Goal: Information Seeking & Learning: Learn about a topic

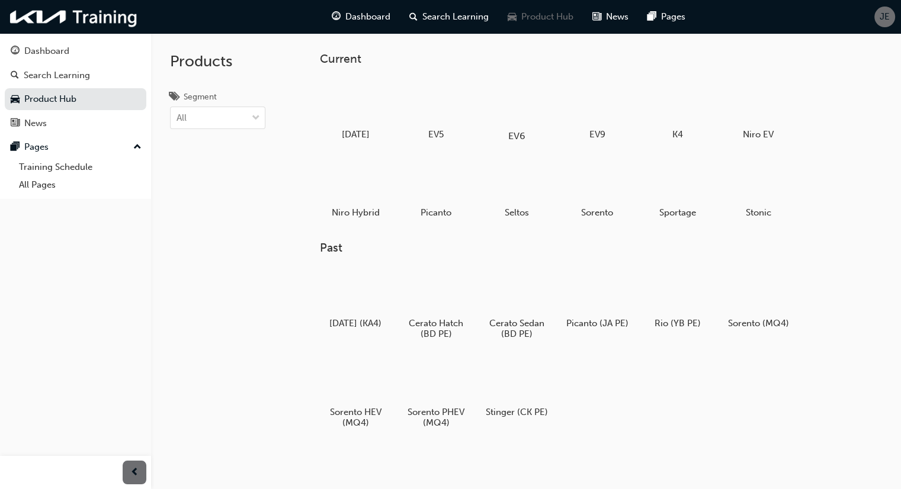
click at [505, 100] on div at bounding box center [517, 101] width 66 height 47
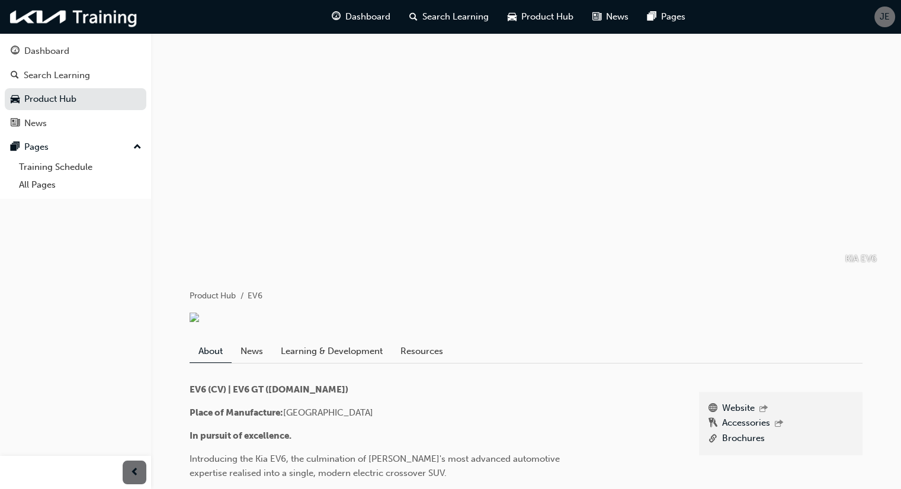
scroll to position [178, 0]
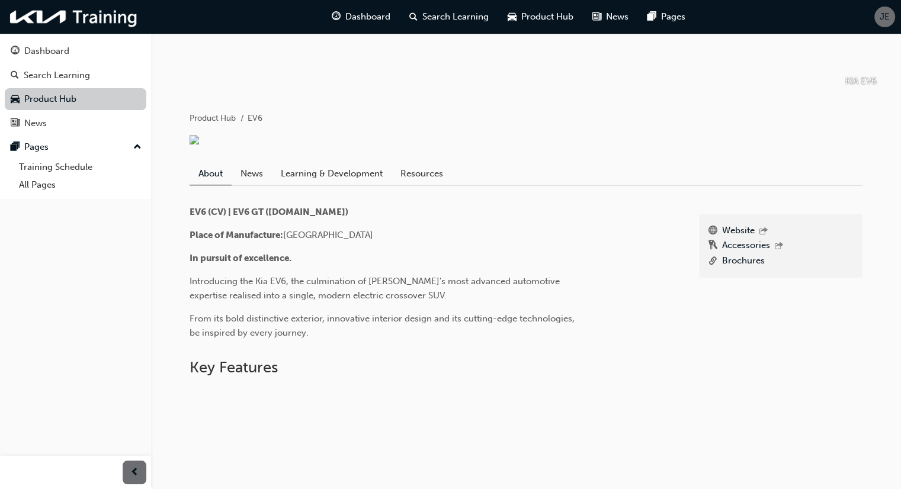
click at [89, 98] on link "Product Hub" at bounding box center [76, 99] width 142 height 22
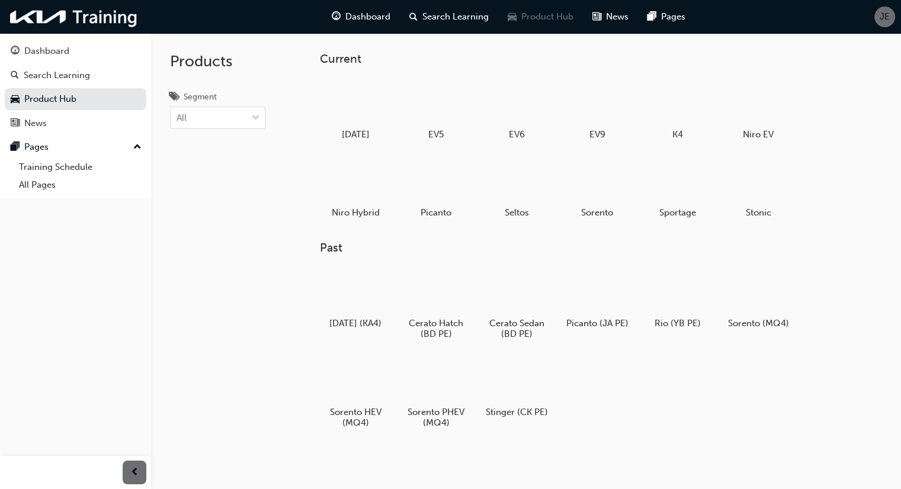
click at [691, 188] on div at bounding box center [678, 180] width 62 height 44
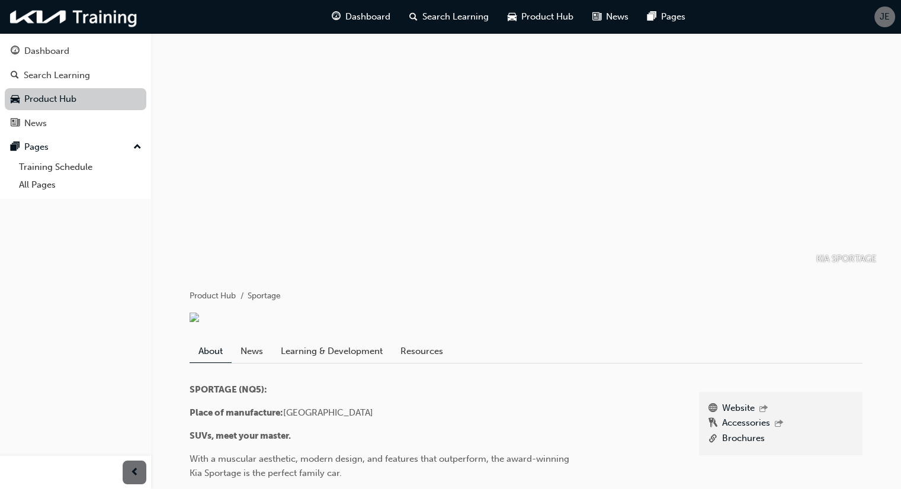
click at [105, 101] on link "Product Hub" at bounding box center [76, 99] width 142 height 22
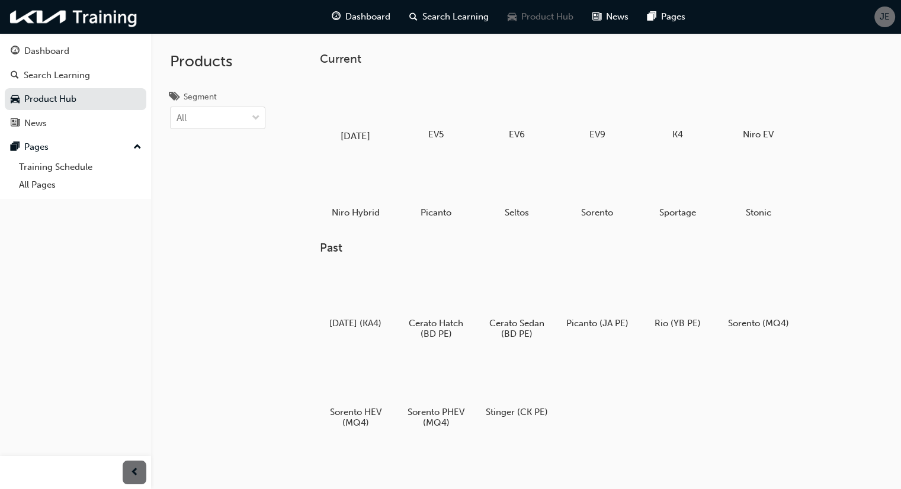
click at [367, 101] on div at bounding box center [356, 101] width 66 height 47
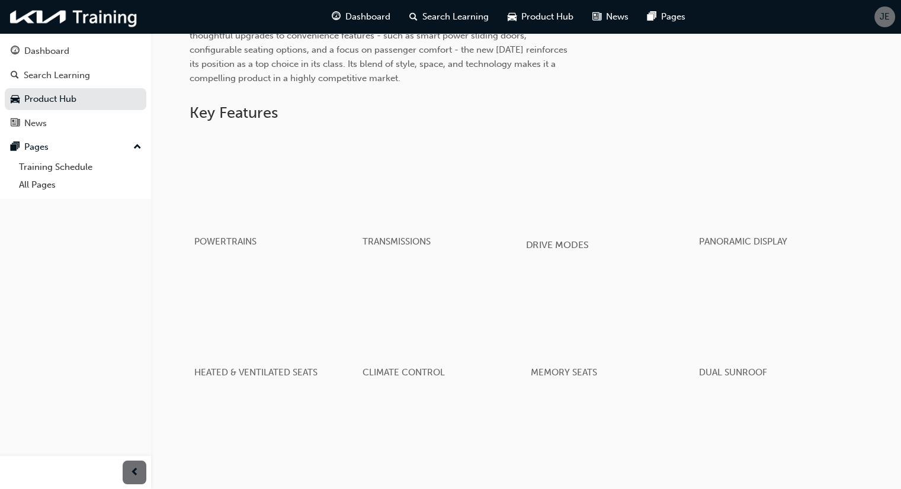
scroll to position [346, 0]
